Goal: Information Seeking & Learning: Find contact information

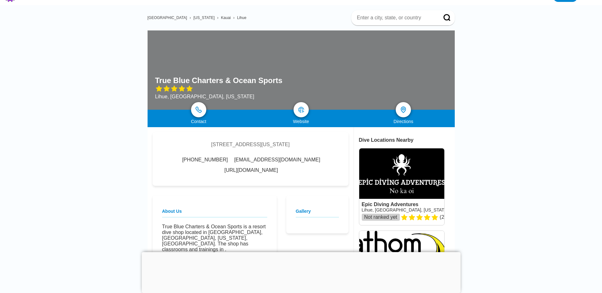
scroll to position [32, 0]
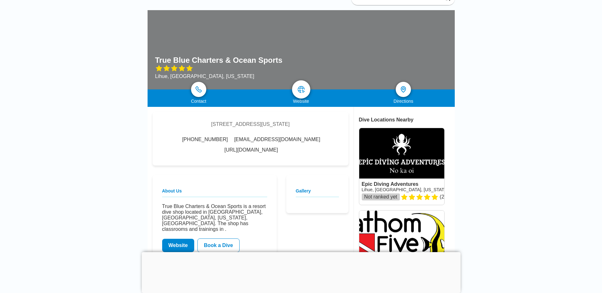
click at [303, 87] on img at bounding box center [302, 90] width 8 height 8
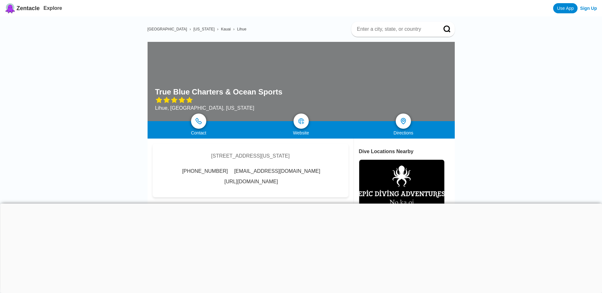
drag, startPoint x: 290, startPoint y: 187, endPoint x: 218, endPoint y: 190, distance: 72.4
click at [218, 190] on div "[STREET_ADDRESS][US_STATE] [PHONE_NUMBER] [EMAIL_ADDRESS][DOMAIN_NAME] [URL][DO…" at bounding box center [251, 171] width 196 height 54
copy link "[URL][DOMAIN_NAME]"
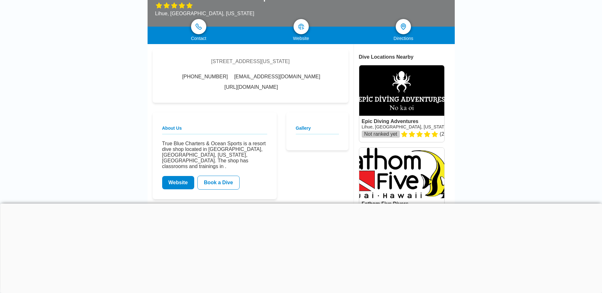
scroll to position [95, 0]
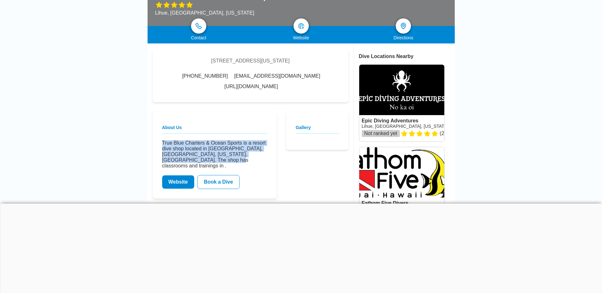
drag, startPoint x: 194, startPoint y: 168, endPoint x: 162, endPoint y: 148, distance: 38.2
click at [162, 148] on div "About Us True Blue Charters & Ocean Sports is a resort dive shop located in [GE…" at bounding box center [215, 155] width 124 height 87
copy p "True Blue Charters & Ocean Sports is a resort dive shop located in [GEOGRAPHIC_…"
drag, startPoint x: 179, startPoint y: 180, endPoint x: 317, endPoint y: 209, distance: 140.9
click at [179, 180] on link "Website" at bounding box center [178, 182] width 32 height 13
